Goal: Ask a question

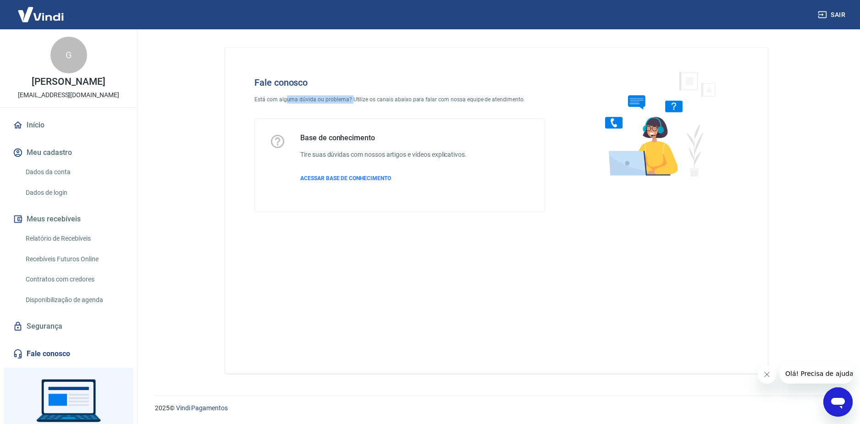
drag, startPoint x: 316, startPoint y: 94, endPoint x: 353, endPoint y: 94, distance: 36.7
click at [352, 94] on div "Fale conosco Está com alguma dúvida ou problema? Utilize os canais abaixo para …" at bounding box center [400, 144] width 320 height 165
click at [353, 94] on div "Fale conosco Está com alguma dúvida ou problema? Utilize os canais abaixo para …" at bounding box center [400, 144] width 320 height 165
click at [339, 179] on span "ACESSAR BASE DE CONHECIMENTO" at bounding box center [345, 178] width 91 height 6
